Goal: Task Accomplishment & Management: Use online tool/utility

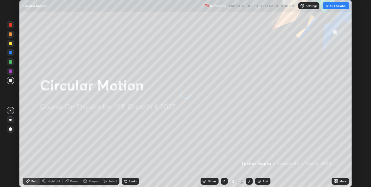
scroll to position [187, 371]
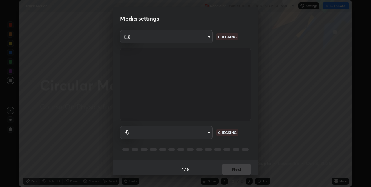
type input "36e128aea5a76c441567214939eeabbf24327133292da18f50fe7275e7648a53"
click at [206, 134] on body "Erase all Circular Motion Recording WAS SCHEDULED TO START AT 6:00 PM Settings …" at bounding box center [185, 93] width 371 height 187
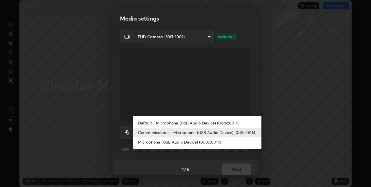
click at [207, 141] on li "Microphone (USB Audio Device) (0d8c:0014)" at bounding box center [197, 143] width 128 height 10
type input "a806e4faf81049c734ed28546b01341a1d28b5ede52802803738846861663c70"
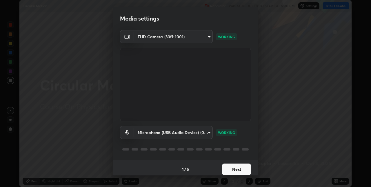
scroll to position [3, 0]
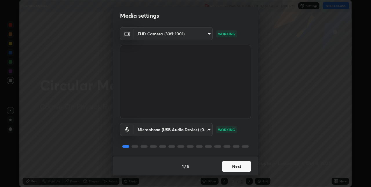
click at [234, 166] on button "Next" at bounding box center [236, 167] width 29 height 12
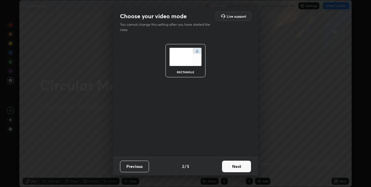
scroll to position [0, 0]
click at [234, 167] on button "Next" at bounding box center [236, 167] width 29 height 12
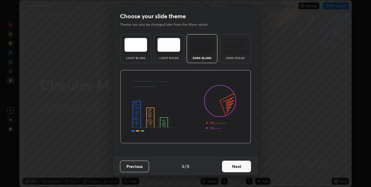
click at [234, 166] on button "Next" at bounding box center [236, 167] width 29 height 12
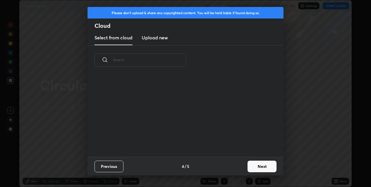
click at [234, 168] on div "Previous 4 / 5 Next" at bounding box center [186, 166] width 196 height 19
click at [257, 166] on button "Next" at bounding box center [262, 167] width 29 height 12
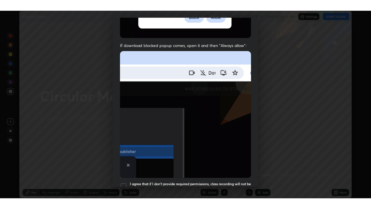
scroll to position [121, 0]
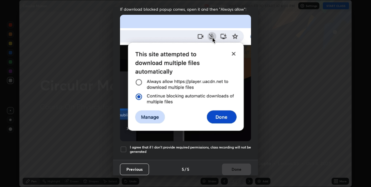
click at [237, 145] on h5 "I agree that if I don't provide required permissions, class recording will not …" at bounding box center [190, 149] width 121 height 9
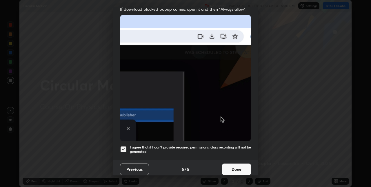
click at [241, 166] on button "Done" at bounding box center [236, 170] width 29 height 12
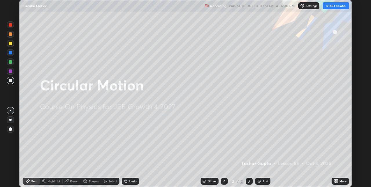
click at [331, 7] on button "START CLASS" at bounding box center [336, 5] width 26 height 7
click at [335, 181] on icon at bounding box center [334, 180] width 1 height 1
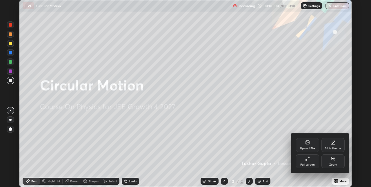
click at [308, 164] on div "Full screen" at bounding box center [308, 165] width 15 height 3
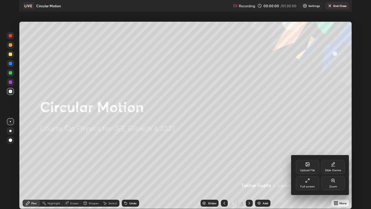
scroll to position [209, 371]
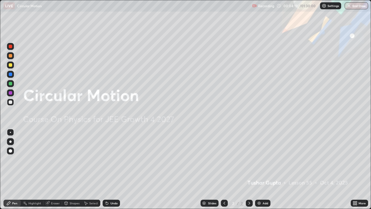
click at [262, 187] on div "Add" at bounding box center [262, 203] width 15 height 7
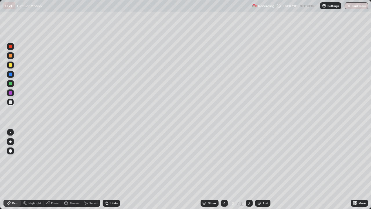
click at [113, 187] on div "Undo" at bounding box center [111, 203] width 17 height 7
click at [114, 187] on div "Undo" at bounding box center [114, 203] width 7 height 3
click at [115, 187] on div "Undo" at bounding box center [114, 203] width 7 height 3
click at [115, 187] on div "Undo" at bounding box center [111, 203] width 17 height 7
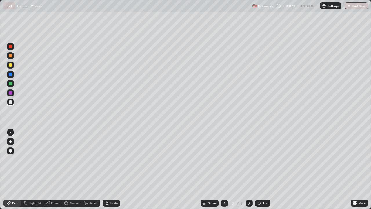
click at [114, 187] on div "Undo" at bounding box center [114, 203] width 7 height 3
click at [115, 187] on div "Undo" at bounding box center [114, 203] width 7 height 3
click at [113, 187] on div "Undo" at bounding box center [114, 203] width 7 height 3
click at [114, 187] on div "Undo" at bounding box center [114, 203] width 7 height 3
click at [112, 187] on div "Undo" at bounding box center [114, 203] width 7 height 3
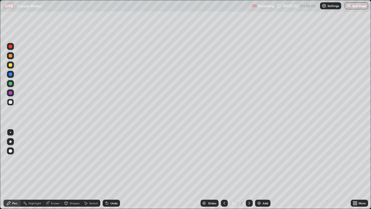
click at [110, 187] on div "Undo" at bounding box center [111, 203] width 17 height 7
click at [111, 187] on div "Undo" at bounding box center [111, 203] width 17 height 7
click at [112, 187] on div "Undo" at bounding box center [111, 203] width 17 height 7
click at [112, 187] on div "Undo" at bounding box center [110, 203] width 20 height 12
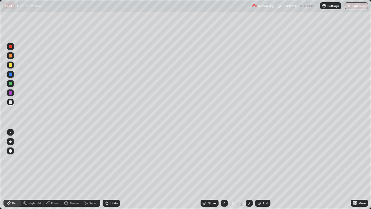
click at [111, 187] on div "Undo" at bounding box center [111, 203] width 17 height 7
click at [111, 187] on div "Undo" at bounding box center [110, 203] width 20 height 12
click at [112, 187] on div "Undo" at bounding box center [110, 203] width 20 height 12
click at [111, 187] on div "Undo" at bounding box center [110, 203] width 20 height 12
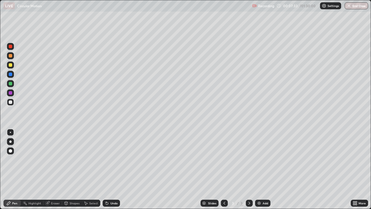
click at [76, 187] on div "Shapes" at bounding box center [75, 203] width 10 height 3
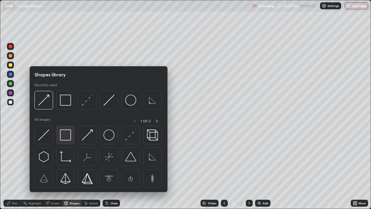
click at [70, 134] on img at bounding box center [65, 134] width 11 height 11
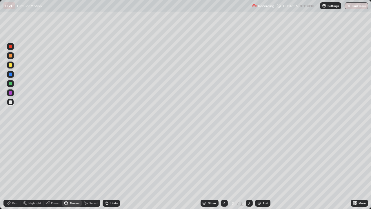
click at [18, 187] on div "Pen" at bounding box center [11, 203] width 17 height 7
click at [73, 187] on div "Shapes" at bounding box center [75, 203] width 10 height 3
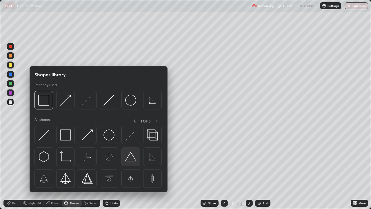
click at [130, 157] on img at bounding box center [130, 156] width 11 height 11
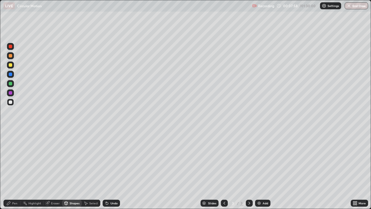
click at [14, 187] on div "Pen" at bounding box center [14, 203] width 5 height 3
click at [51, 187] on div "Eraser" at bounding box center [55, 203] width 9 height 3
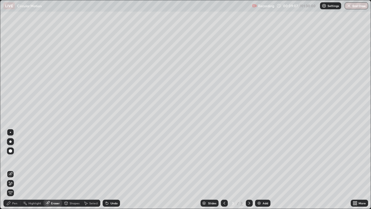
click at [12, 182] on icon at bounding box center [10, 183] width 5 height 5
click at [18, 187] on div "Pen" at bounding box center [11, 203] width 17 height 7
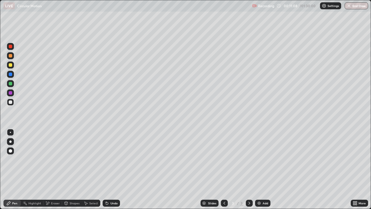
click at [265, 187] on div "Add" at bounding box center [266, 203] width 6 height 3
click at [114, 187] on div "Undo" at bounding box center [114, 203] width 7 height 3
click at [114, 187] on div "Undo" at bounding box center [111, 203] width 17 height 7
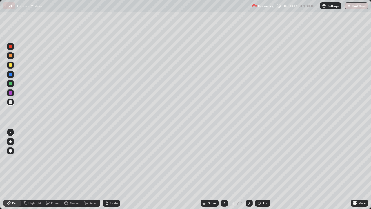
click at [115, 187] on div "Undo" at bounding box center [114, 203] width 7 height 3
click at [114, 187] on div "Undo" at bounding box center [114, 203] width 7 height 3
click at [113, 187] on div "Undo" at bounding box center [114, 203] width 7 height 3
click at [112, 187] on div "Undo" at bounding box center [114, 203] width 7 height 3
click at [113, 187] on div "Undo" at bounding box center [111, 203] width 17 height 7
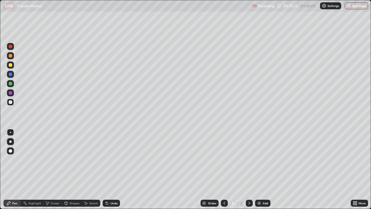
click at [116, 187] on div "Undo" at bounding box center [111, 203] width 17 height 7
click at [117, 187] on div "Undo" at bounding box center [114, 203] width 7 height 3
click at [113, 187] on div "Undo" at bounding box center [114, 203] width 7 height 3
click at [112, 187] on div "Undo" at bounding box center [114, 203] width 7 height 3
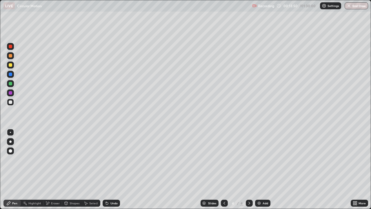
click at [114, 187] on div "Undo" at bounding box center [114, 203] width 7 height 3
click at [115, 187] on div "Undo" at bounding box center [114, 203] width 7 height 3
click at [118, 187] on div "Undo" at bounding box center [111, 203] width 17 height 7
click at [115, 187] on div "Undo" at bounding box center [111, 203] width 17 height 7
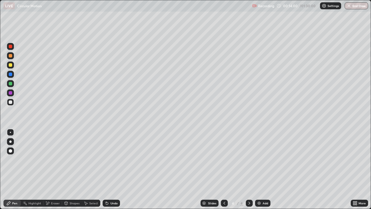
click at [117, 187] on div "Undo" at bounding box center [111, 203] width 17 height 7
click at [110, 187] on div "Undo" at bounding box center [111, 203] width 17 height 7
click at [107, 187] on icon at bounding box center [107, 203] width 2 height 2
click at [113, 187] on div "Undo" at bounding box center [114, 203] width 7 height 3
click at [115, 187] on div "Undo" at bounding box center [114, 203] width 7 height 3
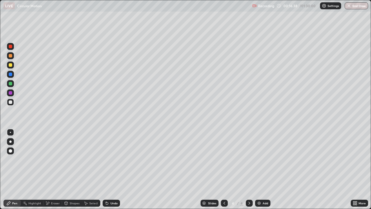
click at [267, 187] on div "Add" at bounding box center [262, 203] width 15 height 7
click at [12, 67] on div at bounding box center [10, 64] width 7 height 7
click at [72, 187] on div "Shapes" at bounding box center [75, 203] width 10 height 3
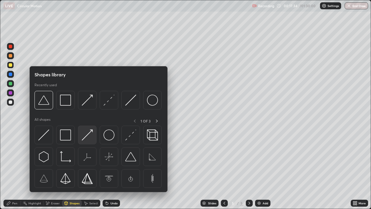
click at [84, 138] on img at bounding box center [87, 134] width 11 height 11
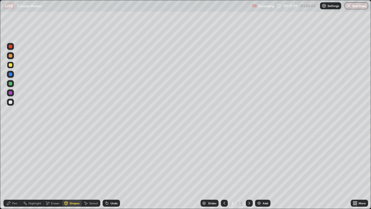
click at [17, 187] on div "Pen" at bounding box center [14, 203] width 5 height 3
click at [116, 187] on div "Undo" at bounding box center [114, 203] width 7 height 3
click at [71, 187] on div "Shapes" at bounding box center [75, 203] width 10 height 3
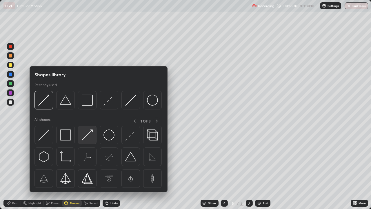
click at [91, 134] on img at bounding box center [87, 134] width 11 height 11
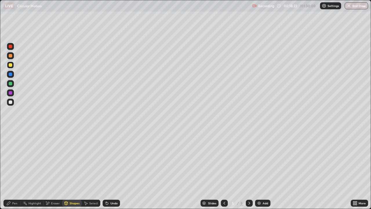
click at [17, 187] on div "Pen" at bounding box center [14, 203] width 5 height 3
click at [113, 187] on div "Undo" at bounding box center [111, 203] width 17 height 7
click at [74, 187] on div "Shapes" at bounding box center [75, 203] width 10 height 3
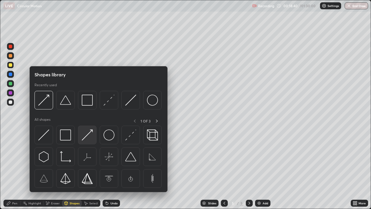
click at [87, 136] on img at bounding box center [87, 134] width 11 height 11
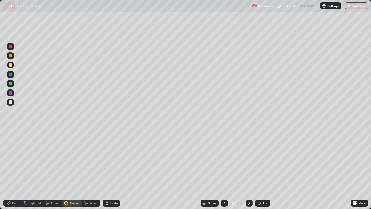
click at [112, 187] on div "Undo" at bounding box center [111, 203] width 17 height 7
click at [113, 187] on div "Undo" at bounding box center [114, 203] width 7 height 3
click at [14, 187] on div "Pen" at bounding box center [14, 203] width 5 height 3
click at [117, 187] on div "Undo" at bounding box center [111, 203] width 17 height 7
click at [109, 187] on div "Undo" at bounding box center [111, 203] width 17 height 7
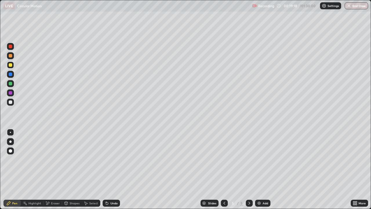
click at [11, 84] on div at bounding box center [10, 83] width 3 height 3
click at [117, 187] on div "Undo" at bounding box center [114, 203] width 7 height 3
click at [14, 102] on div at bounding box center [10, 102] width 7 height 7
click at [263, 187] on div "Add" at bounding box center [262, 203] width 15 height 7
click at [117, 187] on div "Undo" at bounding box center [111, 203] width 17 height 7
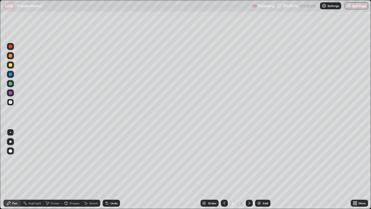
click at [225, 187] on icon at bounding box center [224, 203] width 5 height 5
click at [248, 187] on icon at bounding box center [249, 203] width 5 height 5
click at [261, 187] on div "Add" at bounding box center [262, 203] width 15 height 7
click at [66, 187] on icon at bounding box center [66, 202] width 3 height 1
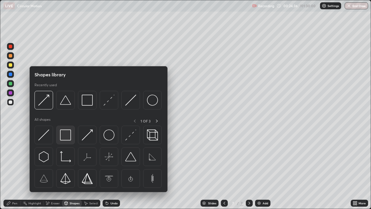
click at [65, 136] on img at bounding box center [65, 134] width 11 height 11
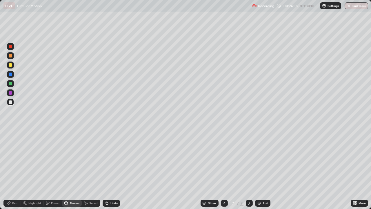
click at [13, 187] on div "Pen" at bounding box center [14, 203] width 5 height 3
click at [67, 187] on div "Shapes" at bounding box center [72, 203] width 20 height 7
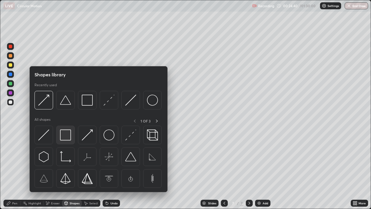
click at [67, 135] on img at bounding box center [65, 134] width 11 height 11
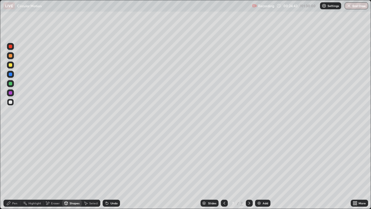
click at [14, 187] on div "Pen" at bounding box center [14, 203] width 5 height 3
click at [53, 187] on div "Eraser" at bounding box center [55, 203] width 9 height 3
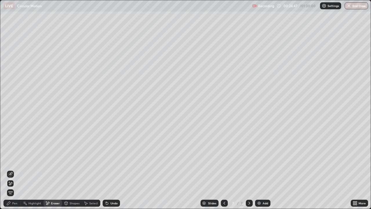
click at [13, 173] on div at bounding box center [10, 174] width 7 height 7
click at [15, 187] on div "Pen" at bounding box center [14, 203] width 5 height 3
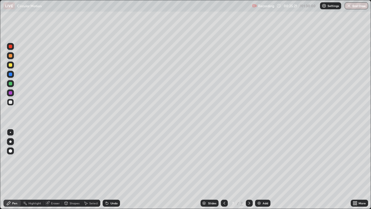
click at [72, 187] on div "Shapes" at bounding box center [72, 203] width 20 height 7
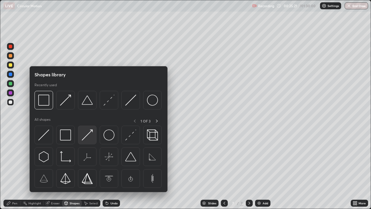
click at [90, 135] on img at bounding box center [87, 134] width 11 height 11
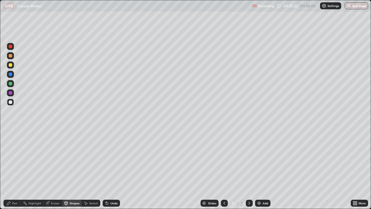
click at [13, 84] on div at bounding box center [10, 83] width 7 height 7
click at [17, 187] on div "Pen" at bounding box center [14, 203] width 5 height 3
click at [108, 187] on div "Undo" at bounding box center [111, 203] width 17 height 7
click at [73, 187] on div "Shapes" at bounding box center [75, 203] width 10 height 3
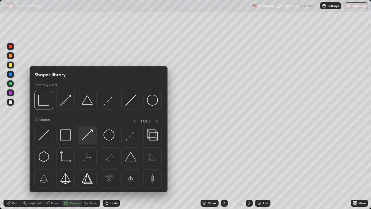
click at [95, 134] on div at bounding box center [87, 135] width 19 height 19
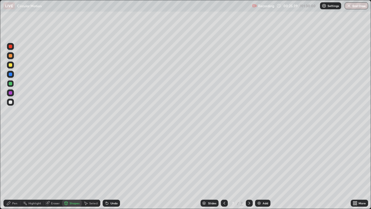
click at [14, 187] on div "Pen" at bounding box center [14, 203] width 5 height 3
click at [108, 187] on div "Undo" at bounding box center [111, 203] width 17 height 7
click at [111, 187] on div "Undo" at bounding box center [111, 203] width 17 height 7
click at [110, 187] on div "Undo" at bounding box center [111, 203] width 17 height 7
click at [13, 66] on div at bounding box center [10, 64] width 7 height 7
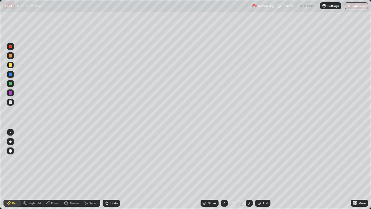
click at [108, 187] on icon at bounding box center [107, 203] width 5 height 5
click at [110, 187] on div "Undo" at bounding box center [111, 203] width 17 height 7
click at [112, 187] on div "Undo" at bounding box center [111, 203] width 17 height 7
click at [111, 187] on div "Undo" at bounding box center [111, 203] width 17 height 7
click at [109, 187] on div "Undo" at bounding box center [111, 203] width 17 height 7
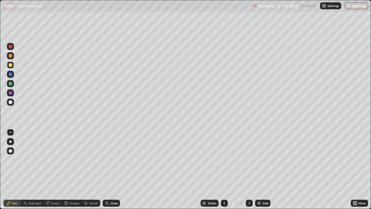
click at [109, 187] on div "Undo" at bounding box center [111, 203] width 17 height 7
click at [108, 187] on div "Undo" at bounding box center [111, 203] width 17 height 7
click at [109, 187] on div "Undo" at bounding box center [111, 203] width 17 height 7
click at [110, 187] on div "Undo" at bounding box center [111, 203] width 17 height 7
click at [46, 187] on icon at bounding box center [48, 203] width 4 height 4
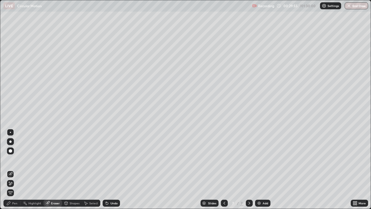
click at [11, 187] on div "Pen" at bounding box center [11, 203] width 17 height 7
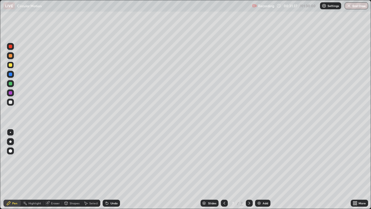
click at [261, 187] on img at bounding box center [259, 203] width 5 height 5
click at [10, 102] on div at bounding box center [10, 101] width 3 height 3
click at [72, 187] on div "Shapes" at bounding box center [75, 203] width 10 height 3
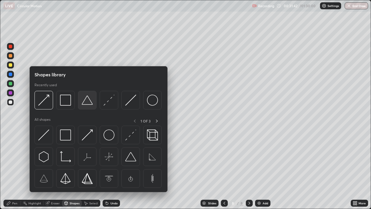
click at [87, 102] on img at bounding box center [87, 100] width 11 height 11
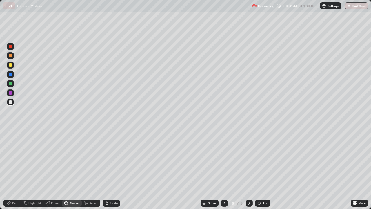
click at [53, 187] on div "Eraser" at bounding box center [55, 203] width 9 height 3
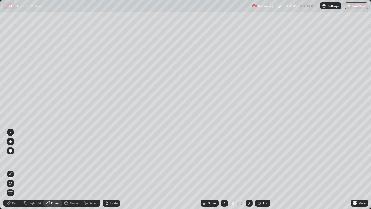
click at [14, 187] on div "Pen" at bounding box center [14, 203] width 5 height 3
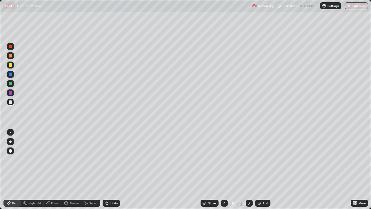
click at [54, 187] on div "Eraser" at bounding box center [53, 203] width 19 height 7
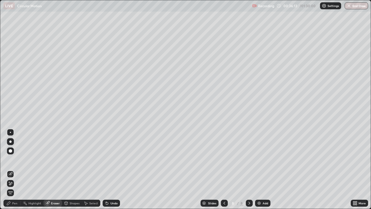
click at [11, 183] on icon at bounding box center [10, 183] width 5 height 5
click at [15, 187] on div "Pen" at bounding box center [14, 203] width 5 height 3
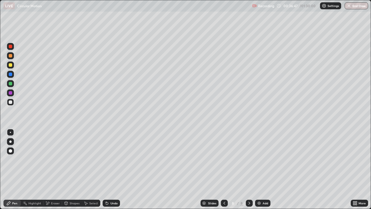
click at [69, 187] on div "Shapes" at bounding box center [72, 203] width 20 height 7
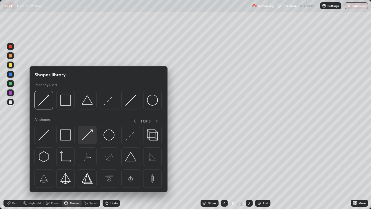
click at [87, 137] on img at bounding box center [87, 134] width 11 height 11
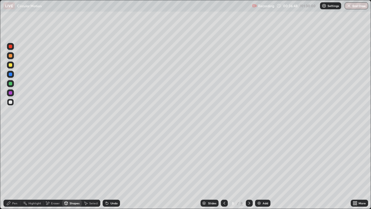
click at [13, 83] on div at bounding box center [10, 83] width 7 height 7
click at [16, 187] on div "Pen" at bounding box center [14, 203] width 5 height 3
click at [108, 187] on div "Undo" at bounding box center [111, 203] width 17 height 7
click at [108, 187] on icon at bounding box center [107, 203] width 5 height 5
click at [106, 187] on icon at bounding box center [107, 203] width 2 height 2
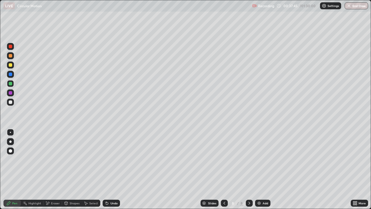
click at [106, 187] on icon at bounding box center [107, 203] width 2 height 2
click at [109, 187] on div "Undo" at bounding box center [111, 203] width 17 height 7
click at [111, 187] on div "Undo" at bounding box center [111, 203] width 17 height 7
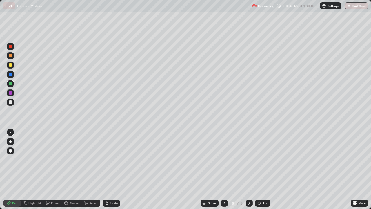
click at [113, 187] on div "Undo" at bounding box center [114, 203] width 7 height 3
click at [38, 187] on div "Highlight" at bounding box center [32, 203] width 23 height 7
click at [16, 187] on div "Pen" at bounding box center [11, 203] width 17 height 7
click at [114, 187] on div "Undo" at bounding box center [111, 203] width 17 height 7
click at [115, 187] on div "Undo" at bounding box center [114, 203] width 7 height 3
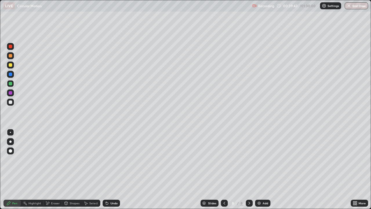
click at [112, 187] on div "Undo" at bounding box center [114, 203] width 7 height 3
click at [11, 66] on div at bounding box center [10, 64] width 3 height 3
click at [264, 187] on div "Add" at bounding box center [266, 203] width 6 height 3
click at [11, 102] on div at bounding box center [10, 101] width 3 height 3
click at [70, 187] on div "Shapes" at bounding box center [75, 203] width 10 height 3
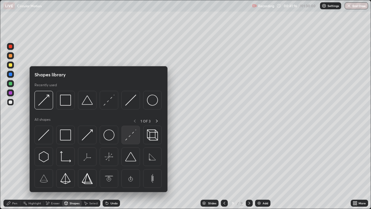
click at [130, 132] on img at bounding box center [130, 134] width 11 height 11
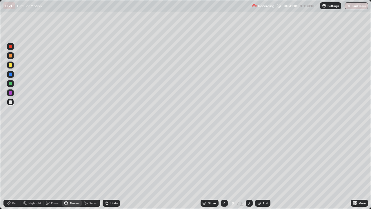
click at [12, 187] on div "Pen" at bounding box center [11, 203] width 17 height 7
click at [114, 187] on div "Undo" at bounding box center [114, 203] width 7 height 3
click at [12, 86] on div at bounding box center [10, 83] width 7 height 7
click at [114, 187] on div "Undo" at bounding box center [114, 203] width 7 height 3
click at [115, 187] on div "Undo" at bounding box center [114, 203] width 7 height 3
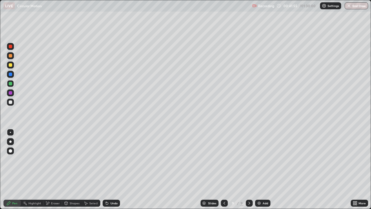
click at [12, 102] on div at bounding box center [10, 102] width 7 height 7
click at [72, 187] on div "Shapes" at bounding box center [75, 203] width 10 height 3
click at [14, 82] on div at bounding box center [10, 83] width 7 height 7
click at [17, 187] on div "Pen" at bounding box center [11, 203] width 17 height 7
click at [269, 187] on div "Add" at bounding box center [262, 203] width 15 height 7
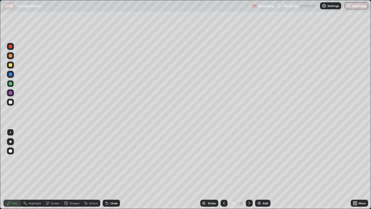
click at [224, 187] on icon at bounding box center [224, 203] width 5 height 5
click at [249, 187] on div at bounding box center [249, 203] width 7 height 7
click at [114, 187] on div "Undo" at bounding box center [114, 203] width 7 height 3
click at [112, 187] on div "Undo" at bounding box center [114, 203] width 7 height 3
click at [113, 187] on div "Undo" at bounding box center [114, 203] width 7 height 3
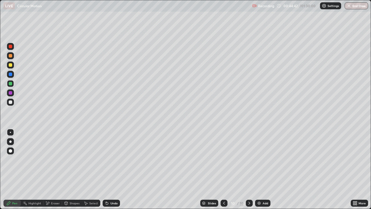
click at [113, 187] on div "Undo" at bounding box center [114, 203] width 7 height 3
click at [112, 187] on div "Undo" at bounding box center [114, 203] width 7 height 3
click at [113, 187] on div "Undo" at bounding box center [114, 203] width 7 height 3
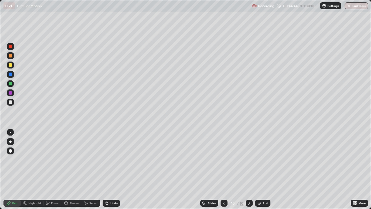
click at [227, 187] on div at bounding box center [224, 203] width 7 height 12
click at [248, 187] on icon at bounding box center [249, 203] width 5 height 5
click at [249, 187] on icon at bounding box center [249, 203] width 5 height 5
click at [259, 187] on img at bounding box center [259, 203] width 5 height 5
click at [11, 103] on div at bounding box center [10, 101] width 3 height 3
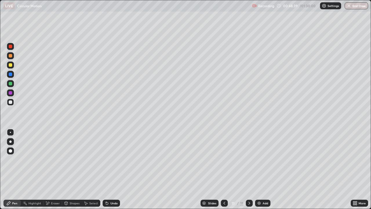
click at [73, 187] on div "Shapes" at bounding box center [75, 203] width 10 height 3
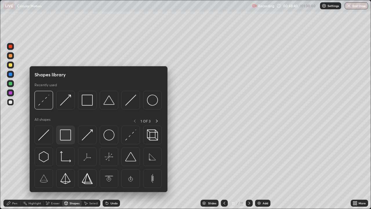
click at [66, 135] on img at bounding box center [65, 134] width 11 height 11
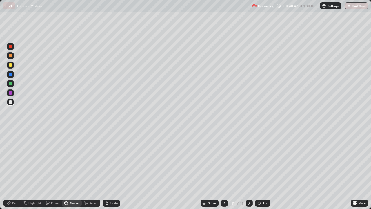
click at [11, 65] on div at bounding box center [10, 64] width 3 height 3
click at [109, 187] on div "Undo" at bounding box center [111, 203] width 17 height 7
click at [15, 187] on div "Pen" at bounding box center [14, 203] width 5 height 3
click at [75, 187] on div "Shapes" at bounding box center [75, 203] width 10 height 3
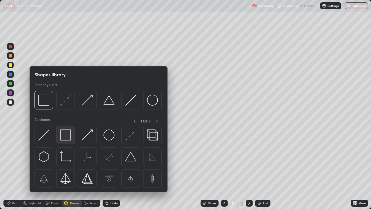
click at [69, 132] on img at bounding box center [65, 134] width 11 height 11
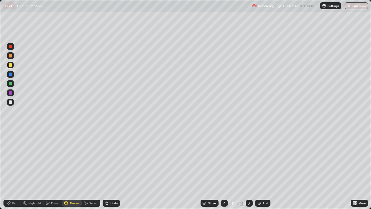
click at [15, 187] on div "Pen" at bounding box center [14, 203] width 5 height 3
click at [111, 187] on div "Undo" at bounding box center [114, 203] width 7 height 3
click at [12, 102] on div at bounding box center [10, 102] width 7 height 7
click at [111, 187] on div "Undo" at bounding box center [114, 203] width 7 height 3
click at [113, 187] on div "Undo" at bounding box center [114, 203] width 7 height 3
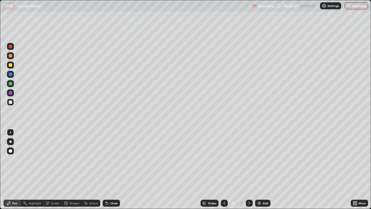
click at [113, 187] on div "Undo" at bounding box center [114, 203] width 7 height 3
click at [112, 187] on div "Undo" at bounding box center [111, 203] width 17 height 7
click at [263, 187] on div "Add" at bounding box center [266, 203] width 6 height 3
click at [223, 187] on icon at bounding box center [224, 203] width 5 height 5
click at [12, 84] on div at bounding box center [10, 83] width 3 height 3
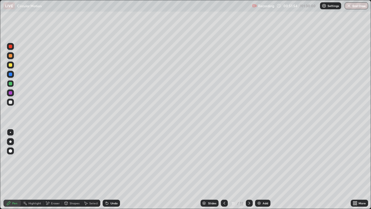
click at [115, 187] on div "Undo" at bounding box center [114, 203] width 7 height 3
click at [73, 187] on div "Shapes" at bounding box center [75, 203] width 10 height 3
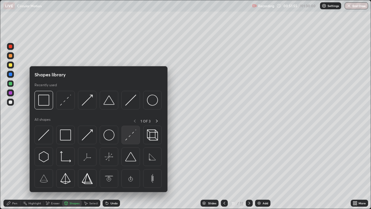
click at [131, 131] on img at bounding box center [130, 134] width 11 height 11
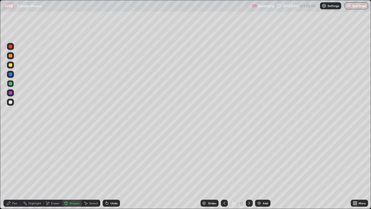
click at [17, 187] on div "Pen" at bounding box center [14, 203] width 5 height 3
click at [73, 187] on div "Shapes" at bounding box center [75, 203] width 10 height 3
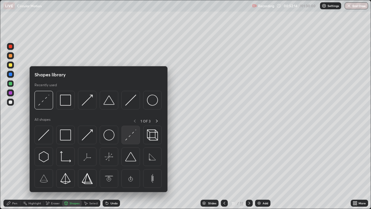
click at [123, 134] on div at bounding box center [131, 135] width 19 height 19
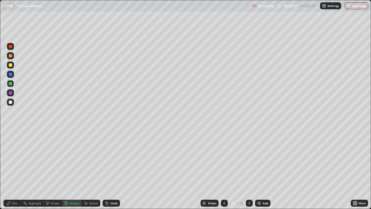
click at [16, 187] on div "Pen" at bounding box center [14, 203] width 5 height 3
click at [50, 187] on div "Eraser" at bounding box center [53, 203] width 19 height 7
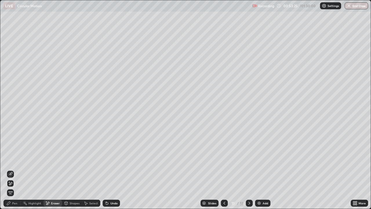
click at [15, 187] on div "Pen" at bounding box center [11, 203] width 17 height 7
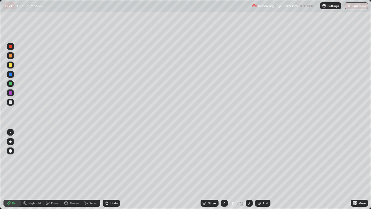
click at [10, 48] on div at bounding box center [10, 46] width 7 height 7
click at [73, 187] on div "Shapes" at bounding box center [72, 203] width 20 height 7
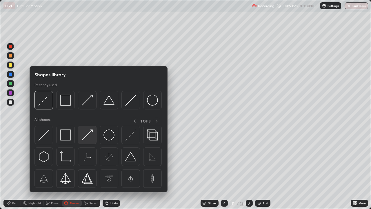
click at [84, 135] on img at bounding box center [87, 134] width 11 height 11
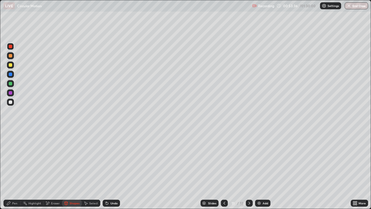
click at [8, 187] on icon at bounding box center [8, 203] width 5 height 5
click at [249, 187] on icon at bounding box center [249, 203] width 5 height 5
click at [262, 187] on div "Add" at bounding box center [262, 203] width 15 height 7
click at [69, 187] on div "Shapes" at bounding box center [72, 203] width 20 height 7
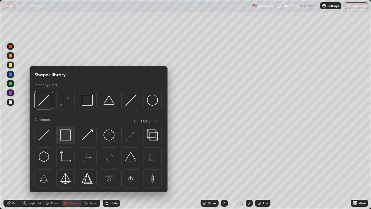
click at [68, 137] on img at bounding box center [65, 134] width 11 height 11
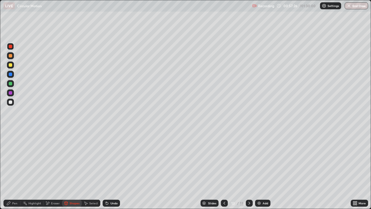
click at [111, 187] on div "Undo" at bounding box center [111, 203] width 17 height 7
click at [16, 187] on div "Pen" at bounding box center [14, 203] width 5 height 3
click at [13, 100] on div at bounding box center [10, 102] width 7 height 7
click at [106, 187] on icon at bounding box center [107, 203] width 2 height 2
click at [118, 187] on div "Undo" at bounding box center [111, 203] width 17 height 7
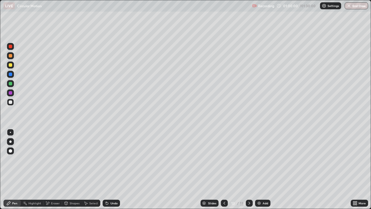
click at [52, 187] on div "Eraser" at bounding box center [55, 203] width 9 height 3
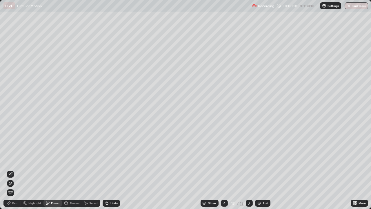
click at [15, 187] on div "Pen" at bounding box center [14, 203] width 5 height 3
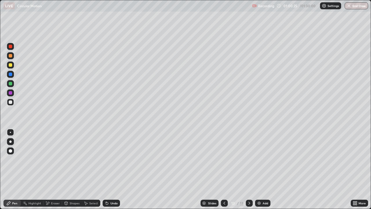
click at [71, 187] on div "Shapes" at bounding box center [75, 203] width 10 height 3
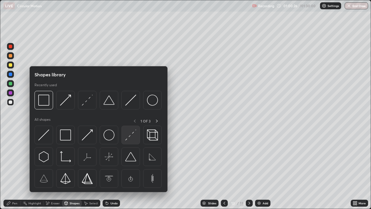
click at [131, 134] on img at bounding box center [130, 134] width 11 height 11
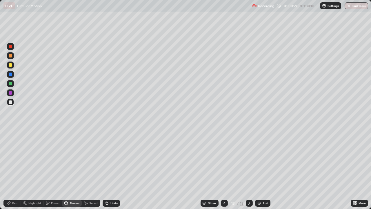
click at [11, 95] on div at bounding box center [10, 92] width 7 height 7
click at [16, 187] on div "Pen" at bounding box center [14, 203] width 5 height 3
click at [118, 187] on div "Undo" at bounding box center [111, 203] width 17 height 7
click at [32, 187] on div "Highlight" at bounding box center [32, 203] width 23 height 7
click at [262, 187] on div "Add" at bounding box center [262, 203] width 15 height 7
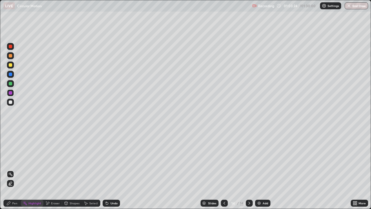
click at [70, 187] on div "Shapes" at bounding box center [72, 203] width 20 height 7
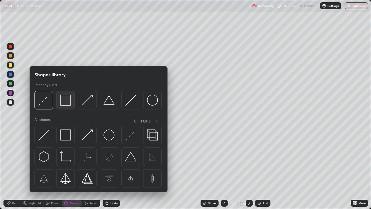
click at [67, 101] on img at bounding box center [65, 100] width 11 height 11
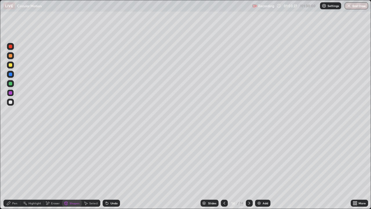
click at [14, 187] on div "Pen" at bounding box center [14, 203] width 5 height 3
click at [73, 187] on div "Shapes" at bounding box center [75, 203] width 10 height 3
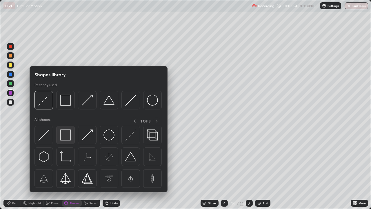
click at [67, 138] on img at bounding box center [65, 134] width 11 height 11
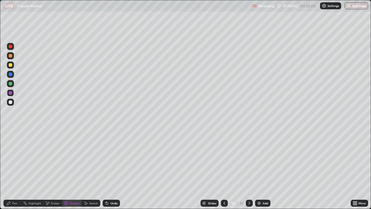
click at [13, 187] on div "Pen" at bounding box center [14, 203] width 5 height 3
click at [13, 103] on div at bounding box center [10, 102] width 7 height 7
click at [10, 101] on div at bounding box center [10, 101] width 3 height 3
click at [117, 187] on div "Undo" at bounding box center [114, 203] width 7 height 3
click at [109, 187] on div "Undo" at bounding box center [111, 203] width 17 height 7
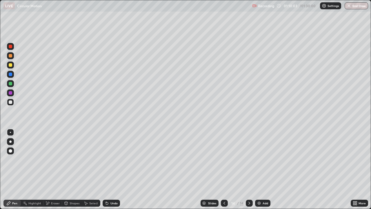
click at [115, 187] on div "Undo" at bounding box center [114, 203] width 7 height 3
click at [55, 187] on div "Eraser" at bounding box center [55, 203] width 9 height 3
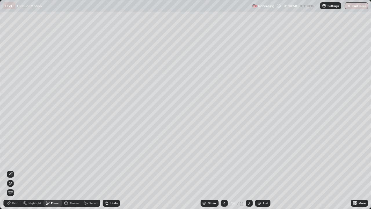
click at [16, 187] on div "Pen" at bounding box center [14, 203] width 5 height 3
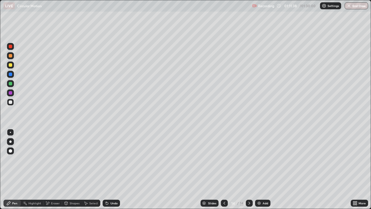
click at [261, 187] on img at bounding box center [259, 203] width 5 height 5
click at [66, 187] on icon at bounding box center [66, 202] width 3 height 1
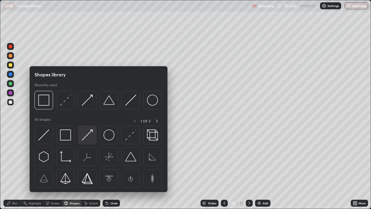
click at [86, 138] on img at bounding box center [87, 134] width 11 height 11
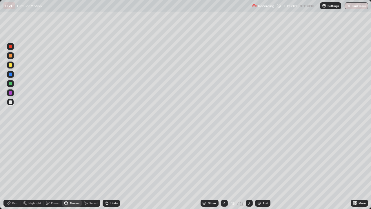
click at [9, 187] on icon at bounding box center [8, 203] width 5 height 5
click at [68, 187] on icon at bounding box center [66, 203] width 5 height 5
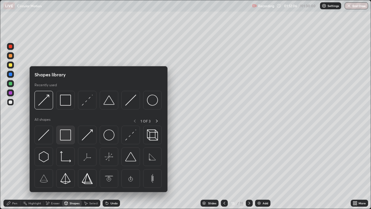
click at [70, 133] on img at bounding box center [65, 134] width 11 height 11
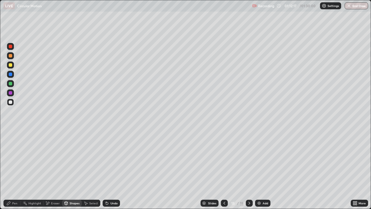
click at [14, 187] on div "Pen" at bounding box center [11, 203] width 17 height 7
click at [14, 83] on div at bounding box center [10, 83] width 7 height 7
click at [259, 187] on img at bounding box center [259, 203] width 5 height 5
click at [67, 187] on icon at bounding box center [66, 202] width 3 height 3
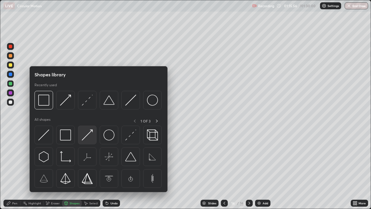
click at [88, 135] on img at bounding box center [87, 134] width 11 height 11
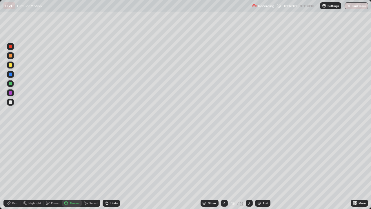
click at [12, 187] on div "Pen" at bounding box center [14, 203] width 5 height 3
click at [70, 187] on div "Shapes" at bounding box center [75, 203] width 10 height 3
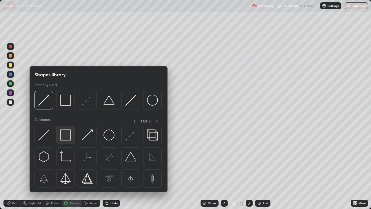
click at [64, 136] on img at bounding box center [65, 134] width 11 height 11
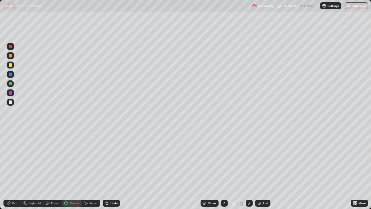
click at [10, 102] on div at bounding box center [10, 101] width 3 height 3
click at [109, 187] on div "Undo" at bounding box center [111, 203] width 17 height 7
click at [106, 187] on icon at bounding box center [107, 203] width 2 height 2
click at [109, 187] on div "Undo" at bounding box center [111, 203] width 17 height 7
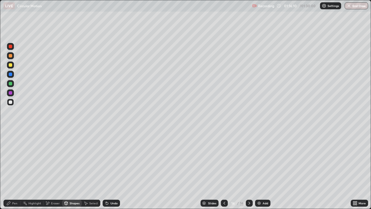
click at [111, 187] on div "Undo" at bounding box center [114, 203] width 7 height 3
click at [69, 187] on div "Shapes" at bounding box center [72, 203] width 20 height 7
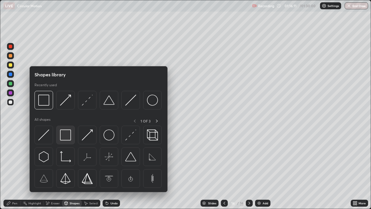
click at [66, 136] on img at bounding box center [65, 134] width 11 height 11
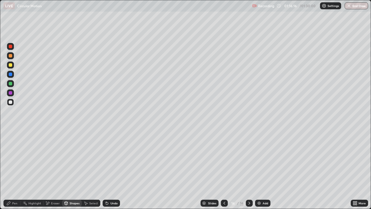
click at [11, 187] on icon at bounding box center [8, 203] width 5 height 5
click at [75, 187] on div "Shapes" at bounding box center [72, 203] width 20 height 7
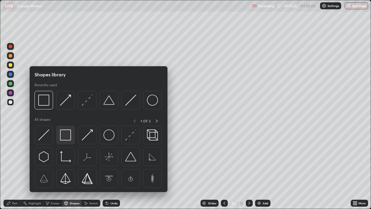
click at [65, 133] on img at bounding box center [65, 134] width 11 height 11
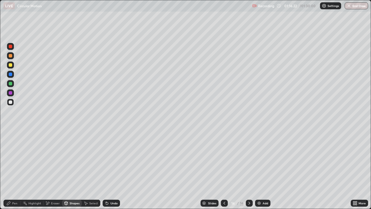
click at [10, 84] on div at bounding box center [10, 83] width 3 height 3
click at [106, 187] on icon at bounding box center [107, 203] width 2 height 2
click at [112, 187] on div "Undo" at bounding box center [114, 203] width 7 height 3
click at [12, 187] on div "Pen" at bounding box center [14, 203] width 5 height 3
click at [11, 102] on div at bounding box center [10, 101] width 3 height 3
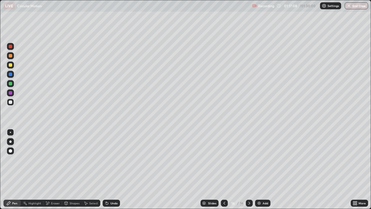
click at [10, 68] on div at bounding box center [10, 64] width 7 height 7
click at [13, 103] on div at bounding box center [10, 102] width 7 height 7
click at [116, 187] on div "Undo" at bounding box center [114, 203] width 7 height 3
click at [117, 187] on div "Undo" at bounding box center [114, 203] width 7 height 3
click at [116, 187] on div "Undo" at bounding box center [114, 203] width 7 height 3
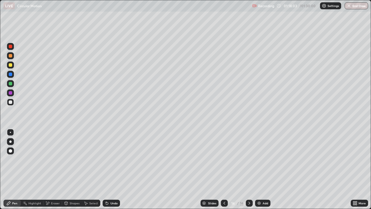
click at [116, 187] on div "Undo" at bounding box center [114, 203] width 7 height 3
click at [115, 187] on div "Undo" at bounding box center [111, 203] width 17 height 7
click at [113, 187] on div "Undo" at bounding box center [111, 203] width 17 height 7
click at [114, 187] on div "Undo" at bounding box center [111, 203] width 17 height 7
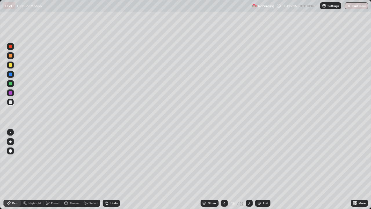
click at [117, 187] on div "Undo" at bounding box center [114, 203] width 7 height 3
click at [117, 187] on div "Undo" at bounding box center [111, 203] width 17 height 7
click at [116, 187] on div "Undo" at bounding box center [114, 203] width 7 height 3
click at [53, 187] on div "Eraser" at bounding box center [55, 203] width 9 height 3
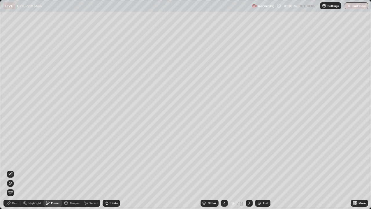
click at [14, 187] on div "Pen" at bounding box center [14, 203] width 5 height 3
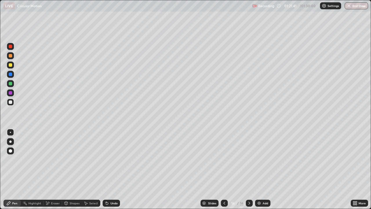
click at [261, 187] on img at bounding box center [259, 203] width 5 height 5
click at [112, 187] on div "Undo" at bounding box center [114, 203] width 7 height 3
click at [73, 187] on div "Shapes" at bounding box center [75, 203] width 10 height 3
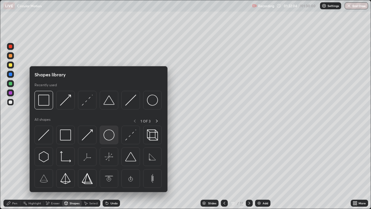
click at [108, 133] on img at bounding box center [109, 134] width 11 height 11
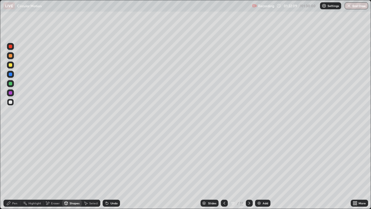
click at [114, 187] on div "Undo" at bounding box center [111, 203] width 17 height 7
click at [114, 187] on div "Undo" at bounding box center [114, 203] width 7 height 3
click at [113, 187] on div "Undo" at bounding box center [111, 203] width 17 height 7
click at [114, 187] on div "Undo" at bounding box center [114, 203] width 7 height 3
click at [88, 187] on icon at bounding box center [86, 203] width 5 height 5
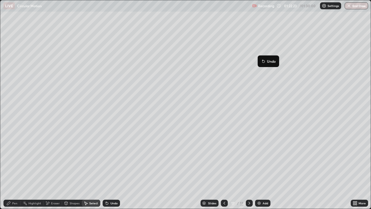
click at [201, 138] on div "0 ° Undo Copy Duplicate Duplicate to new slide Delete" at bounding box center [185, 104] width 371 height 208
click at [12, 187] on div "Pen" at bounding box center [11, 203] width 17 height 7
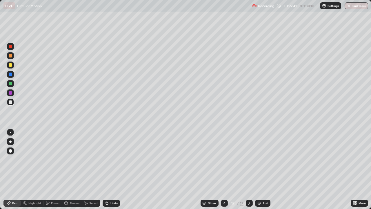
click at [11, 65] on div at bounding box center [10, 64] width 3 height 3
click at [115, 187] on div "Undo" at bounding box center [111, 203] width 17 height 7
click at [114, 187] on div "Undo" at bounding box center [114, 203] width 7 height 3
click at [8, 105] on div at bounding box center [10, 102] width 7 height 7
click at [10, 81] on div at bounding box center [10, 83] width 7 height 7
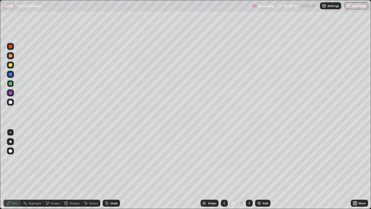
click at [263, 187] on div "Add" at bounding box center [262, 203] width 15 height 7
click at [111, 187] on div "Undo" at bounding box center [114, 203] width 7 height 3
click at [113, 187] on div "Undo" at bounding box center [114, 203] width 7 height 3
click at [13, 102] on div at bounding box center [10, 102] width 7 height 7
click at [114, 187] on div "Undo" at bounding box center [114, 203] width 7 height 3
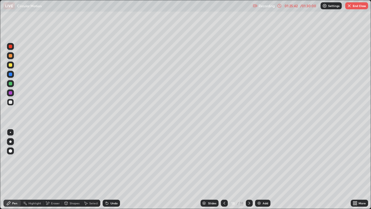
click at [224, 187] on icon at bounding box center [224, 203] width 5 height 5
click at [249, 187] on icon at bounding box center [249, 203] width 5 height 5
click at [353, 8] on button "End Class" at bounding box center [356, 5] width 23 height 7
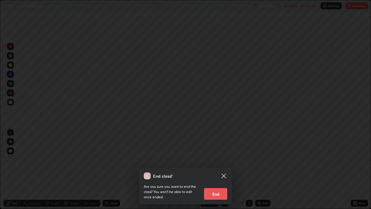
click at [205, 187] on button "End" at bounding box center [215, 194] width 23 height 12
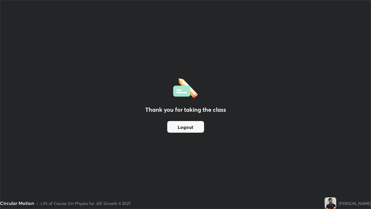
click at [192, 127] on button "Logout" at bounding box center [185, 127] width 37 height 12
click at [194, 126] on button "Logout" at bounding box center [185, 127] width 37 height 12
